Goal: Task Accomplishment & Management: Use online tool/utility

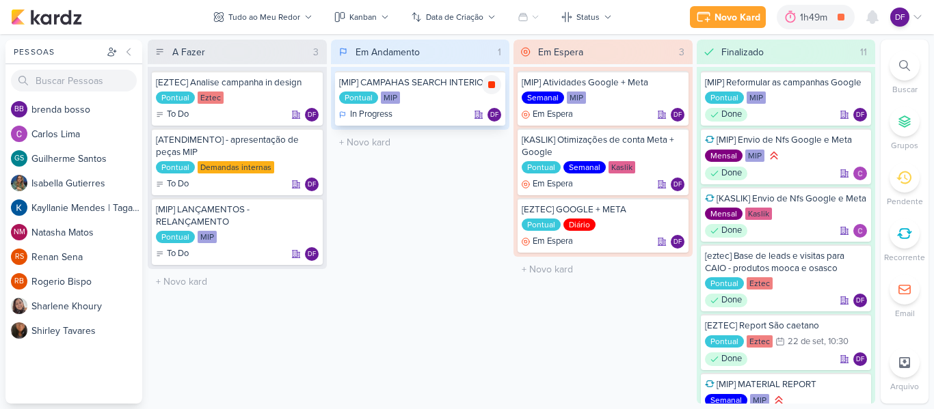
click at [489, 85] on icon at bounding box center [491, 84] width 7 height 7
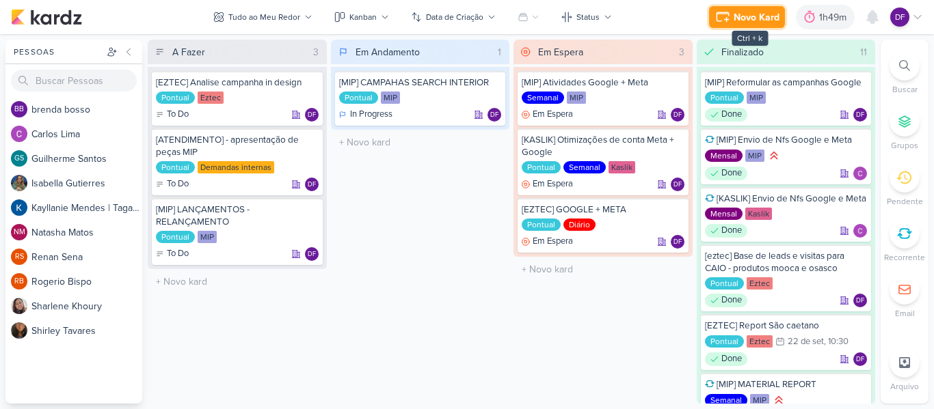
click at [732, 15] on button "Novo Kard" at bounding box center [747, 17] width 76 height 22
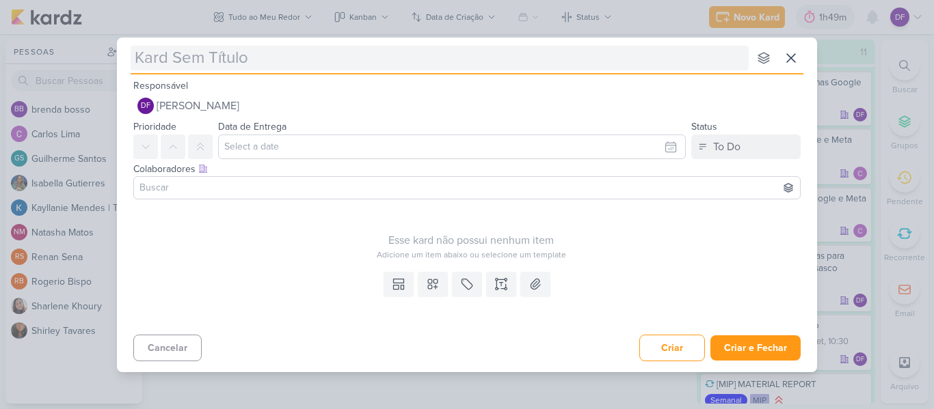
click at [508, 55] on input "text" at bounding box center [440, 58] width 618 height 25
type input "Cr"
type input "[GEOGRAPHIC_DATA]"
type input "[GEOGRAPHIC_DATA] bm ez"
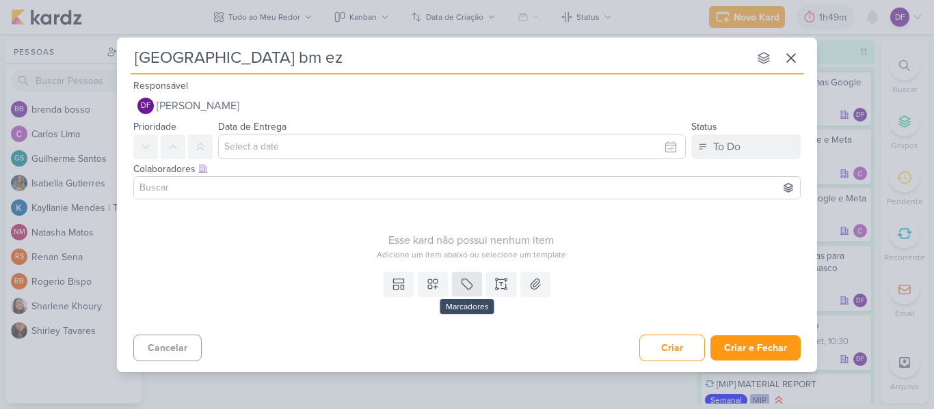
type input "[GEOGRAPHIC_DATA] bm ez"
click at [461, 276] on button at bounding box center [467, 284] width 30 height 25
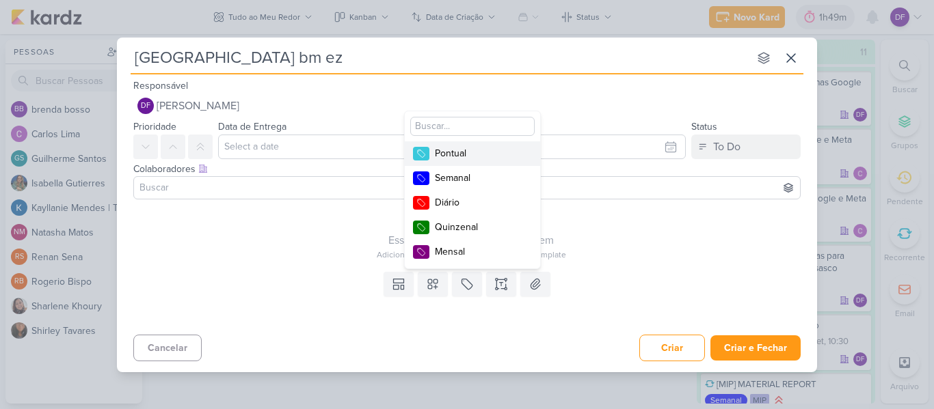
click at [452, 148] on div "Pontual" at bounding box center [479, 153] width 89 height 14
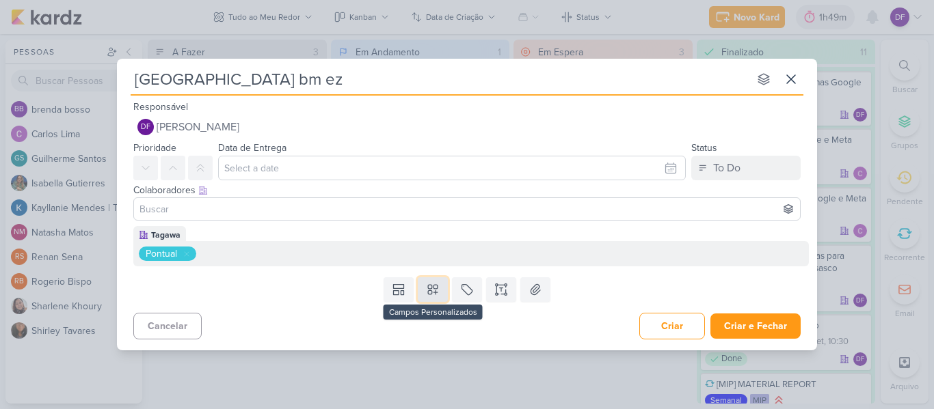
click at [430, 295] on icon at bounding box center [433, 290] width 14 height 14
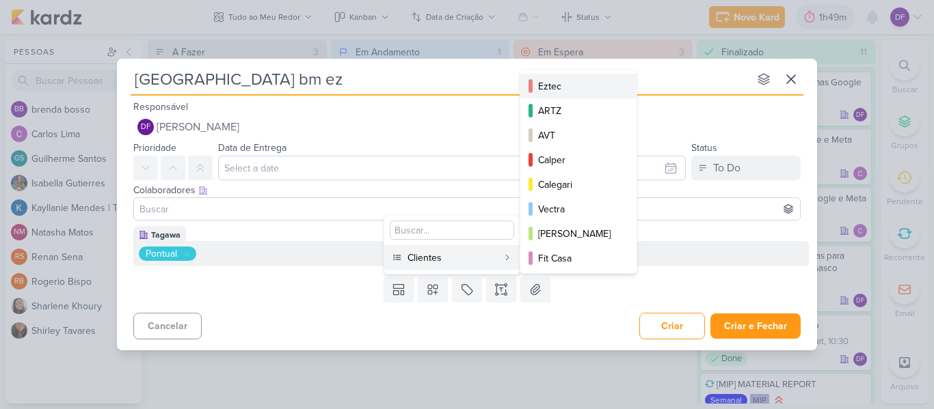
click at [554, 89] on div "Eztec" at bounding box center [579, 86] width 82 height 14
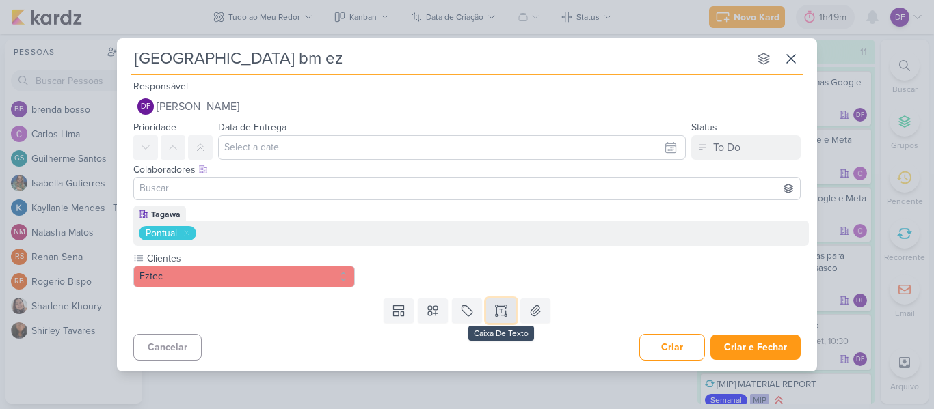
click at [500, 309] on icon at bounding box center [501, 309] width 3 height 0
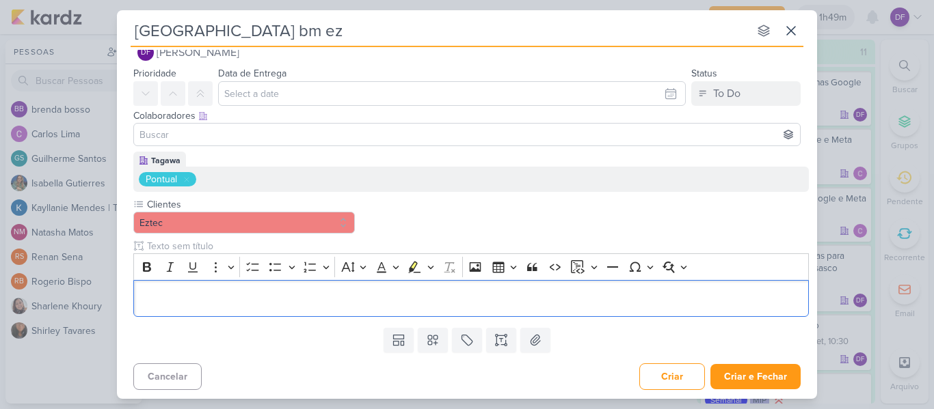
scroll to position [28, 0]
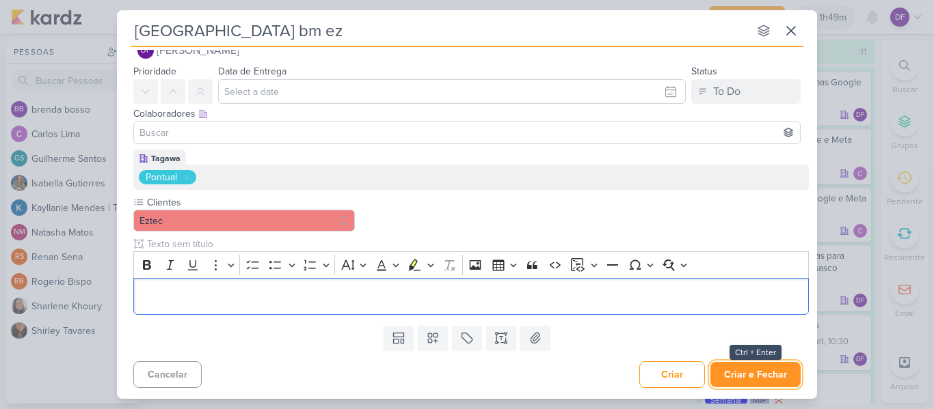
click at [780, 377] on button "Criar e Fechar" at bounding box center [755, 374] width 90 height 25
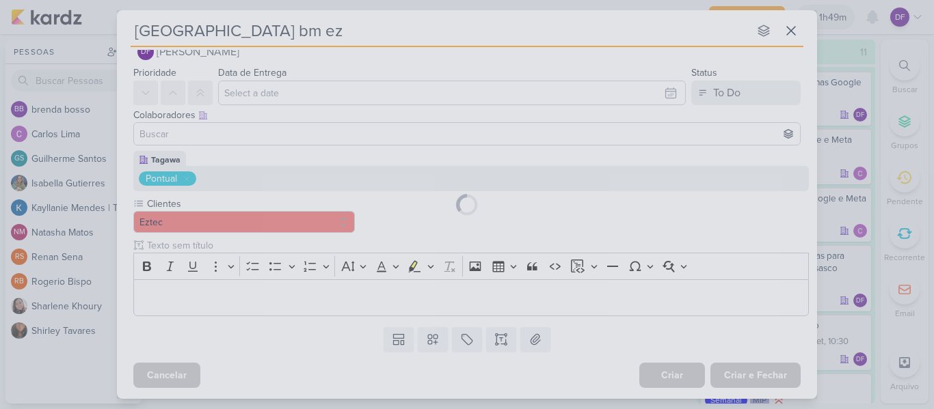
scroll to position [27, 0]
